Goal: Use online tool/utility

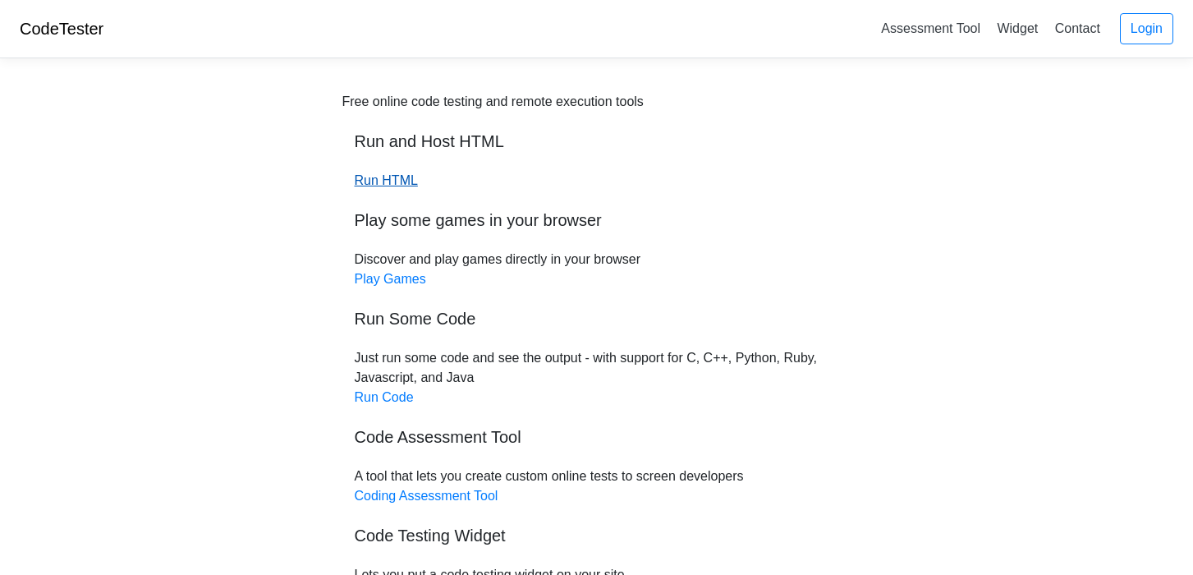
click at [366, 181] on link "Run HTML" at bounding box center [386, 180] width 63 height 14
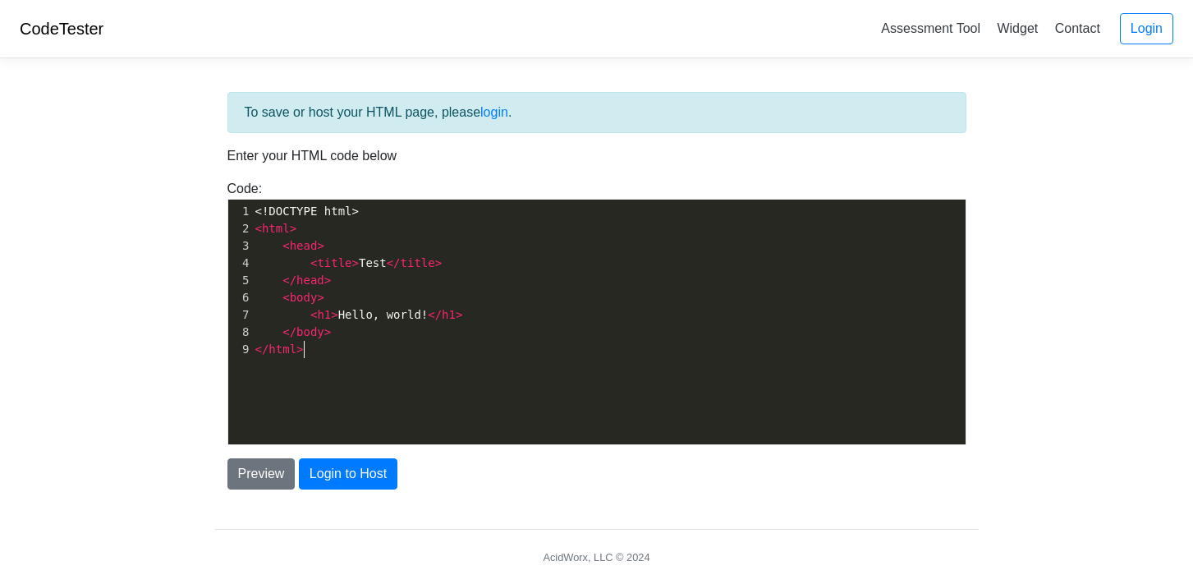
scroll to position [6, 0]
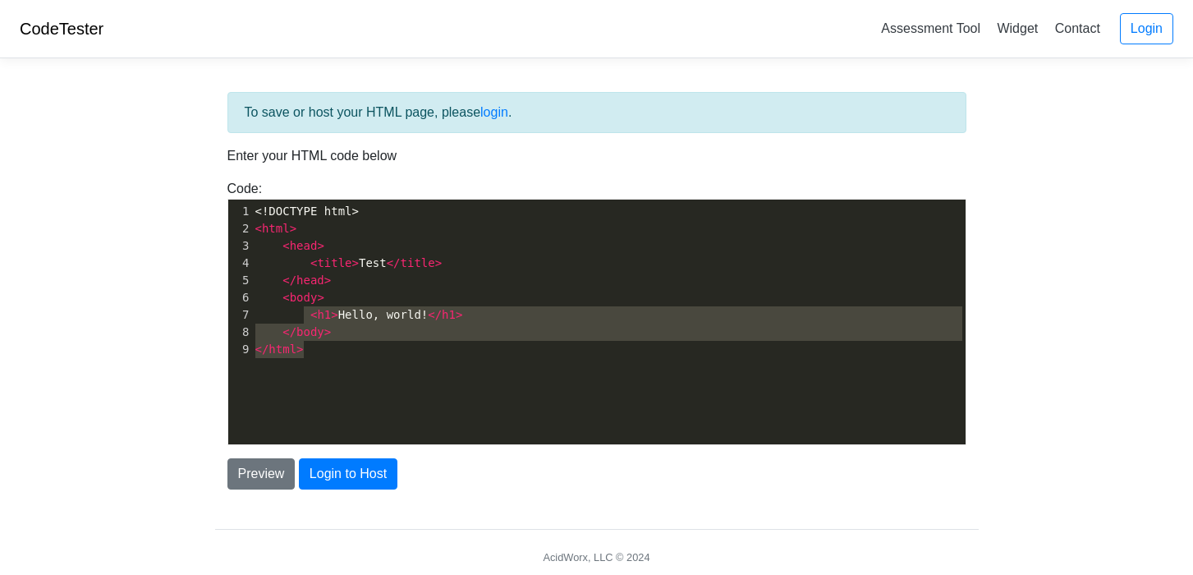
type textarea "<!DOCTYPE html> <html> <head> <title>Test</title> </head> <body> <h1>Hello, wor…"
drag, startPoint x: 355, startPoint y: 357, endPoint x: 192, endPoint y: 212, distance: 218.1
click at [192, 213] on body "CodeTester Assessment Tool Widget Contact Login To save or host your HTML page,…" at bounding box center [596, 295] width 1193 height 591
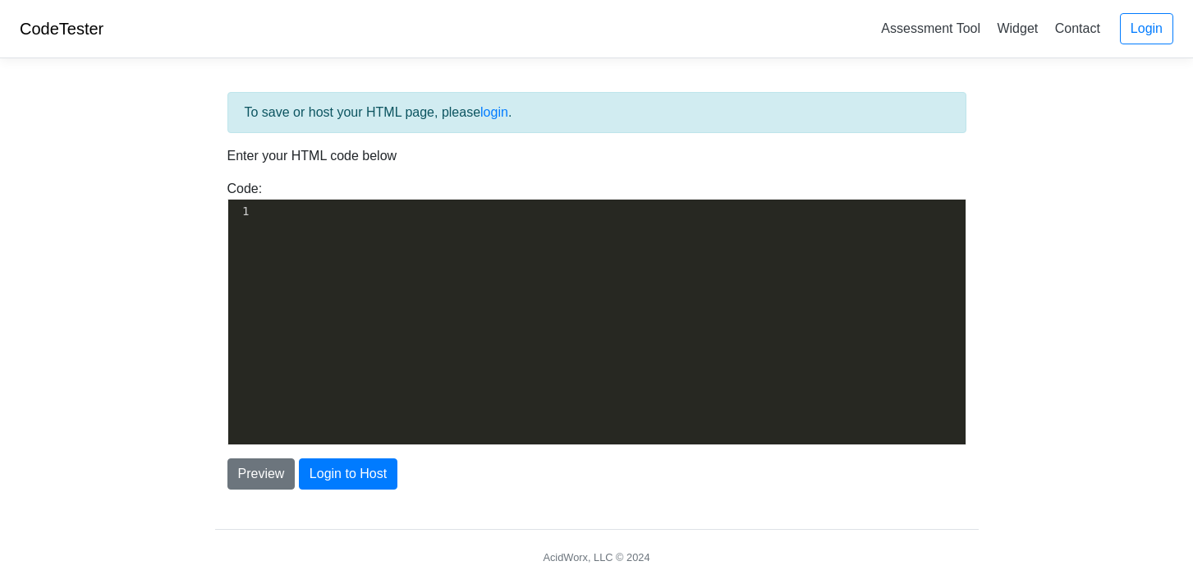
scroll to position [6401, 0]
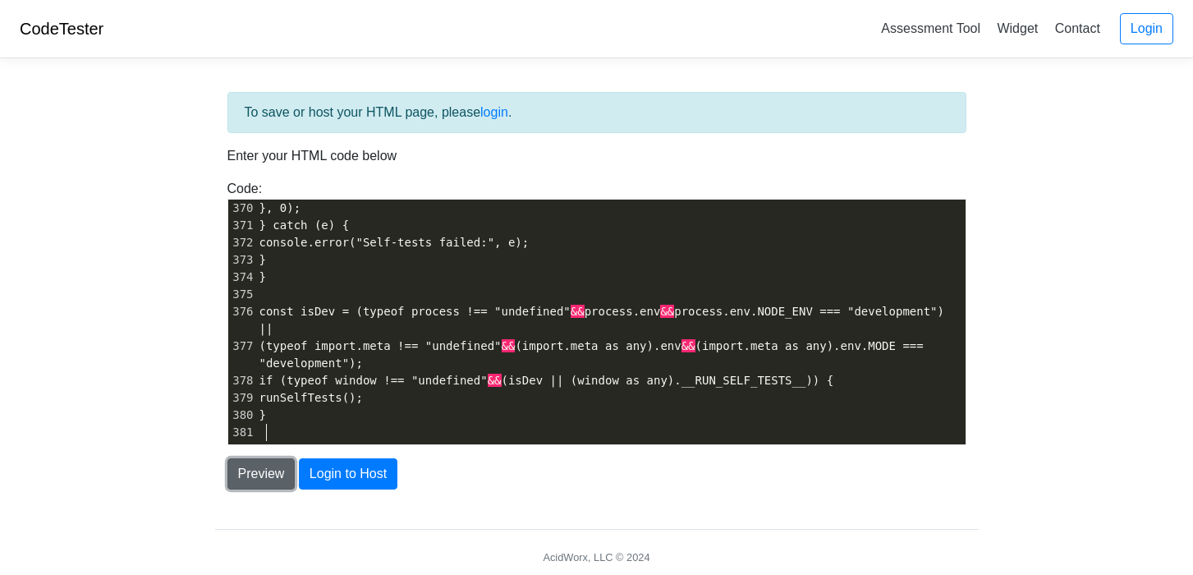
click at [286, 471] on button "Preview" at bounding box center [261, 473] width 68 height 31
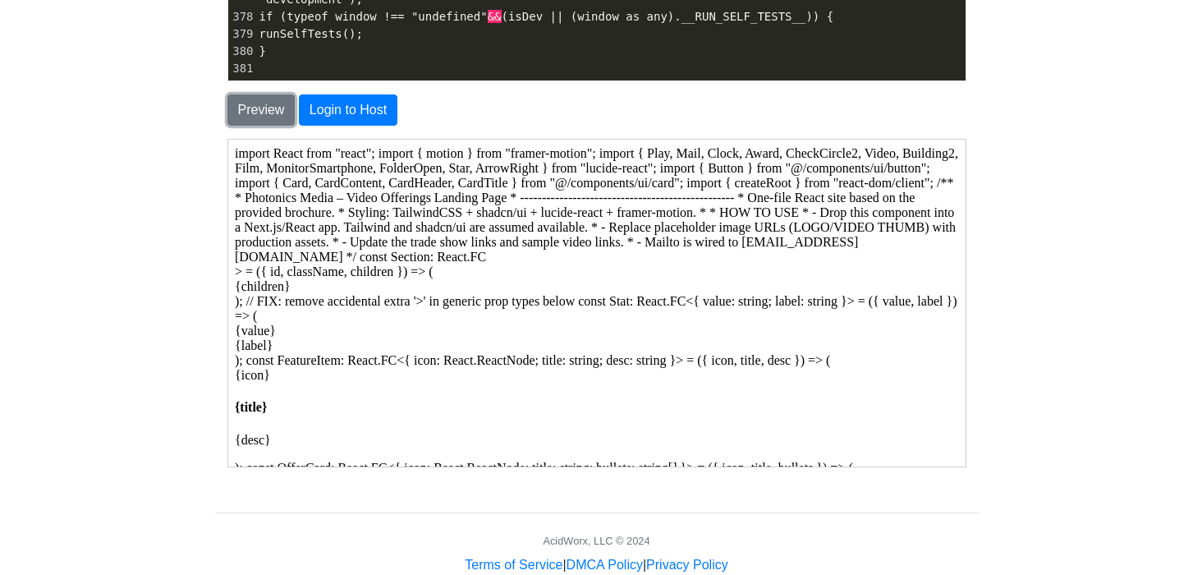
scroll to position [402, 0]
